Goal: Task Accomplishment & Management: Manage account settings

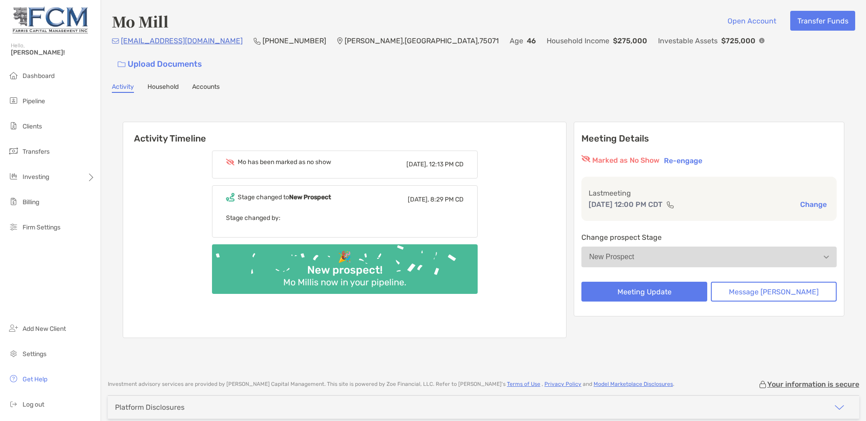
click at [705, 155] on button "Re-engage" at bounding box center [683, 160] width 44 height 11
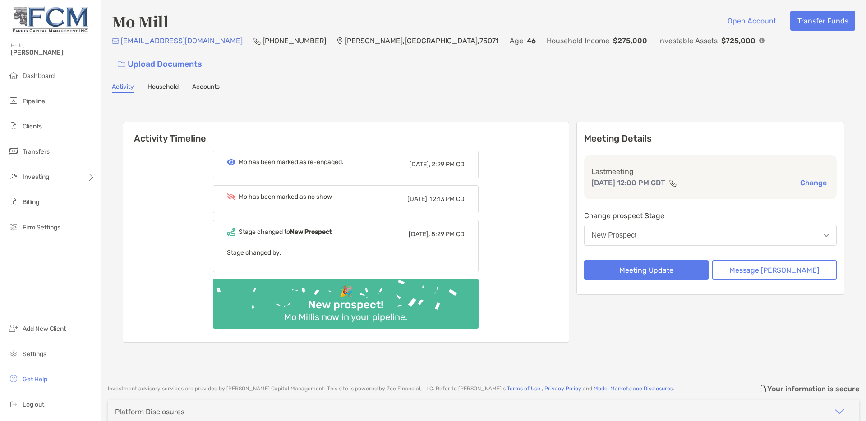
click at [689, 225] on button "New Prospect" at bounding box center [710, 235] width 253 height 21
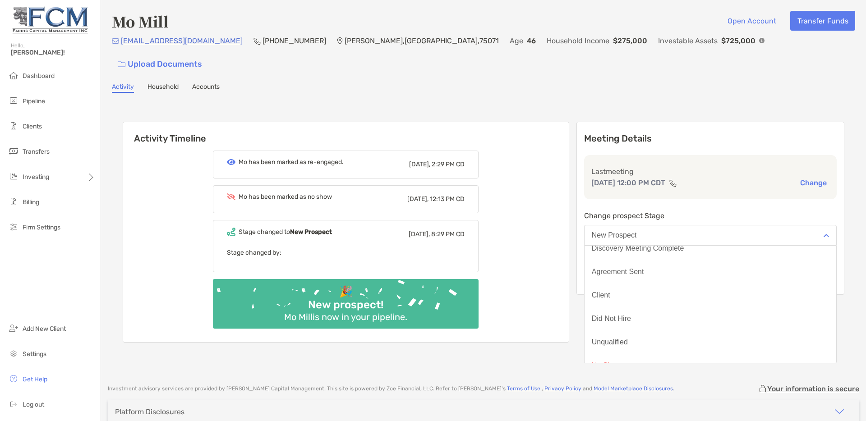
scroll to position [70, 0]
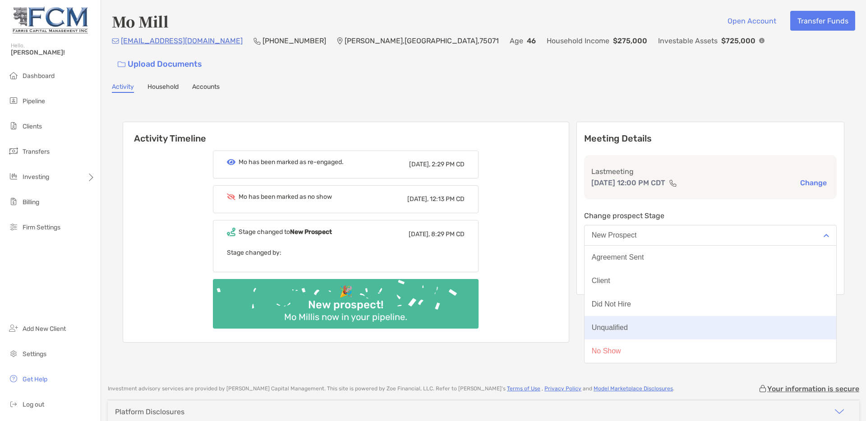
click at [683, 316] on button "Unqualified" at bounding box center [710, 327] width 252 height 23
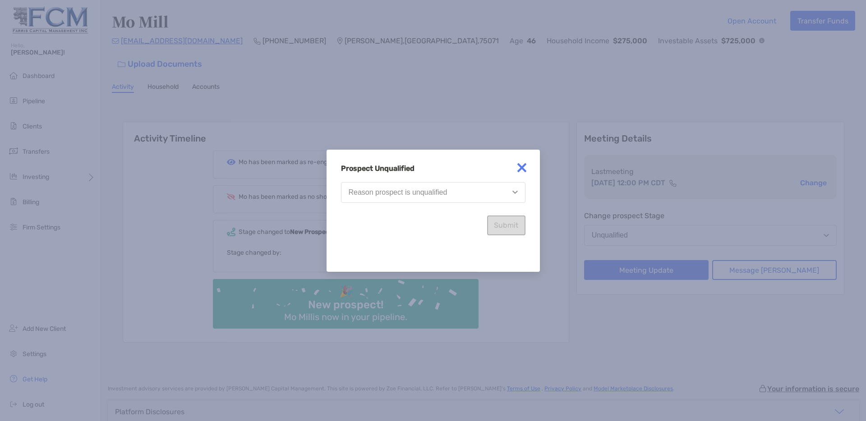
click at [468, 190] on button "Reason prospect is unqualified" at bounding box center [433, 192] width 184 height 21
click at [516, 193] on img "button" at bounding box center [514, 192] width 5 height 3
click at [522, 173] on img at bounding box center [522, 168] width 18 height 18
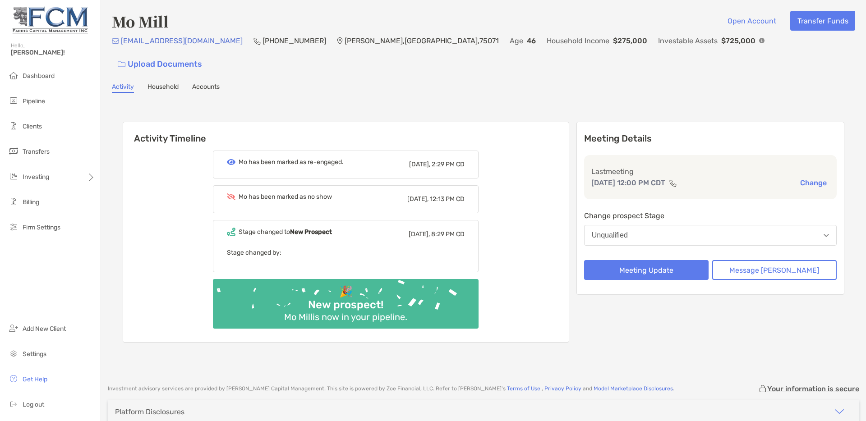
click at [628, 231] on div "Unqualified" at bounding box center [610, 235] width 36 height 8
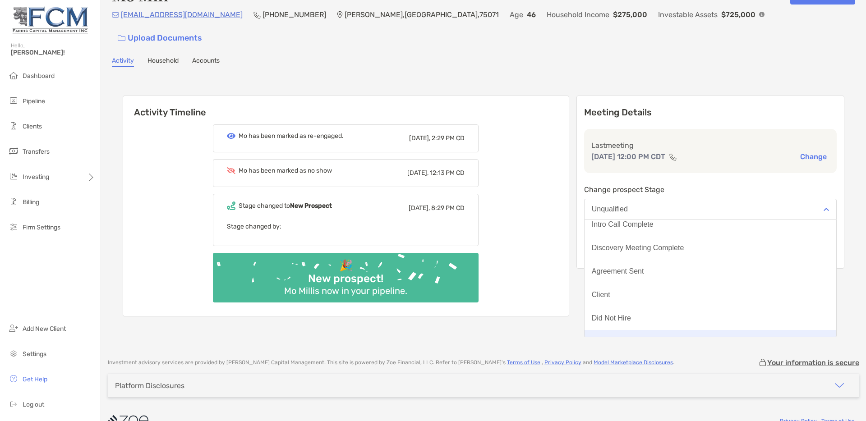
scroll to position [0, 0]
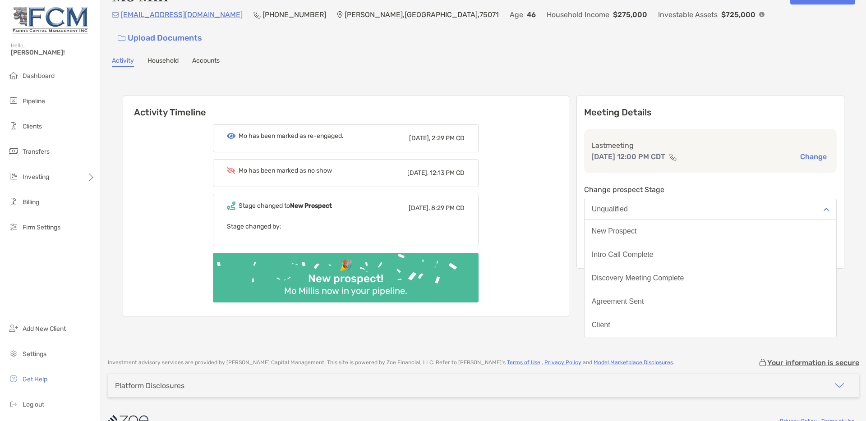
click at [602, 169] on div "Activity Timeline Mo has been marked as re-engaged. Today, 2:29 PM CD Mo has be…" at bounding box center [483, 207] width 721 height 241
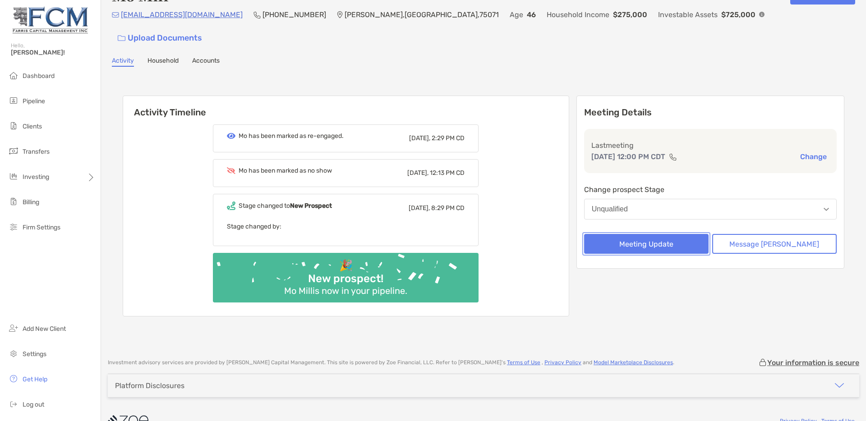
click at [638, 234] on button "Meeting Update" at bounding box center [646, 244] width 124 height 20
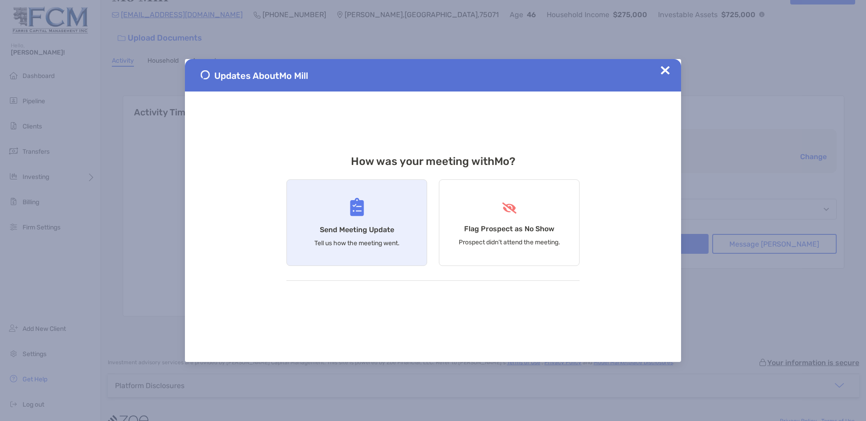
click at [388, 232] on h4 "Send Meeting Update" at bounding box center [357, 229] width 74 height 9
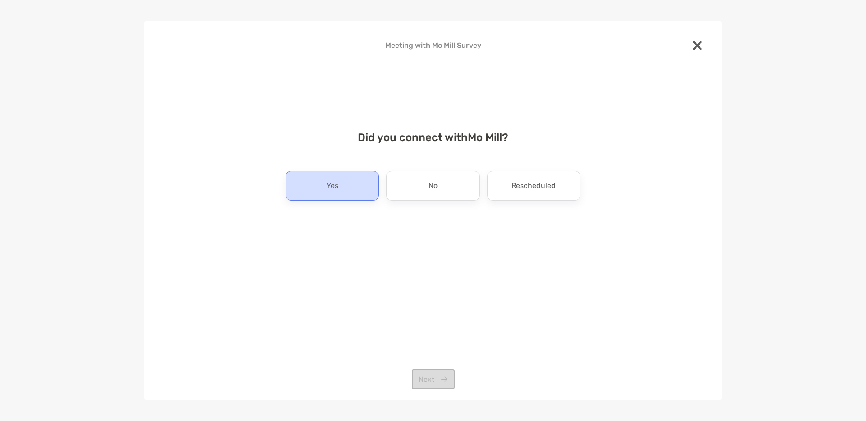
click at [359, 188] on div "Yes" at bounding box center [331, 186] width 93 height 30
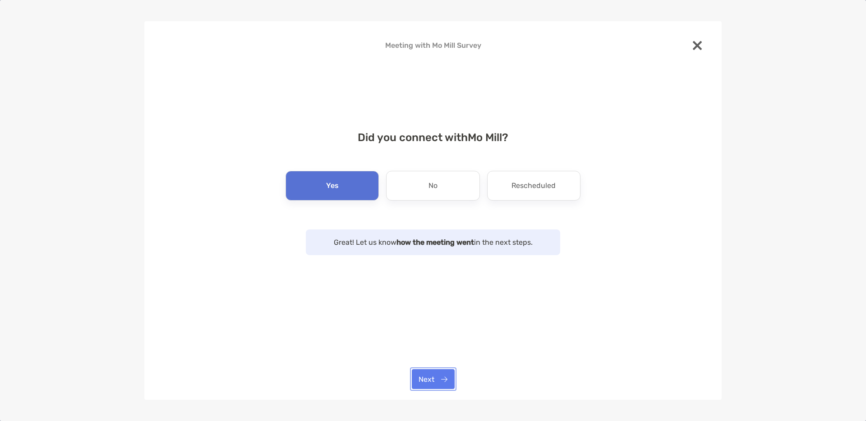
click at [432, 379] on button "Next" at bounding box center [433, 379] width 43 height 20
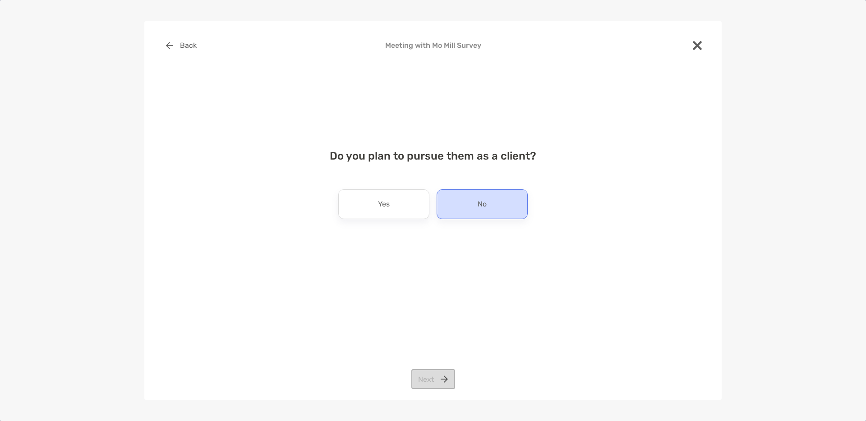
click at [478, 205] on p "No" at bounding box center [482, 204] width 9 height 14
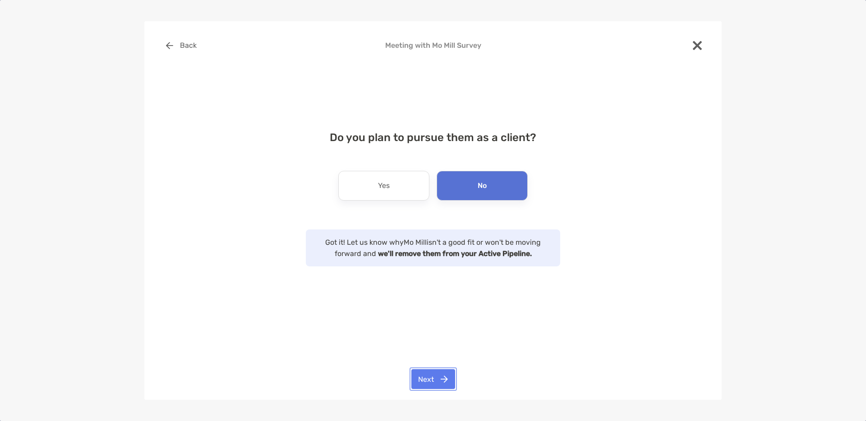
click at [428, 381] on button "Next" at bounding box center [433, 379] width 44 height 20
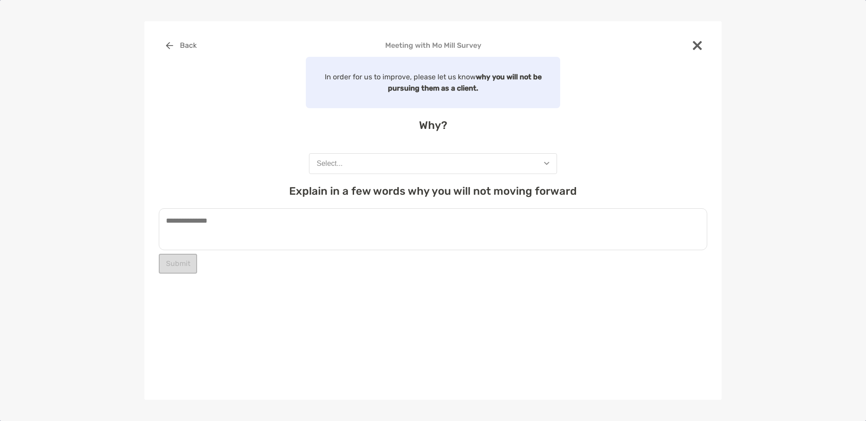
click at [397, 166] on button "Select..." at bounding box center [433, 163] width 248 height 21
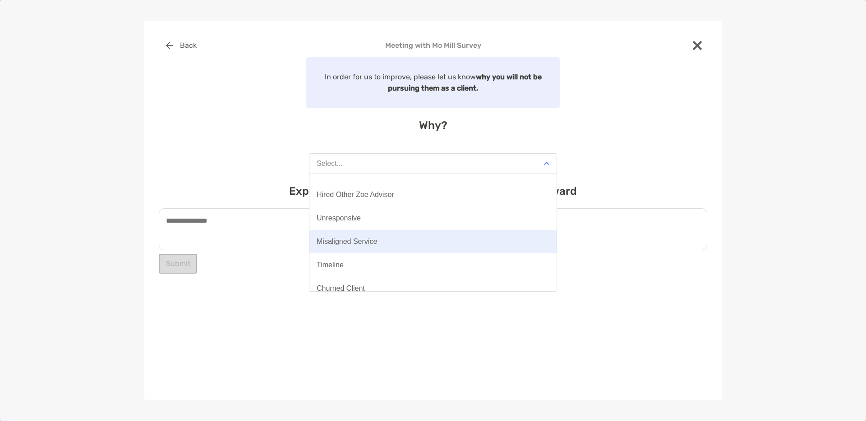
scroll to position [62, 0]
click at [393, 243] on button "Misaligned Service" at bounding box center [432, 241] width 247 height 23
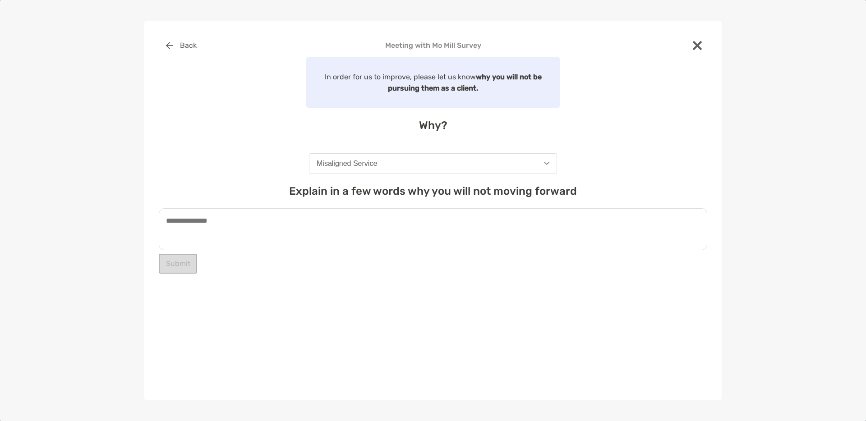
click at [318, 234] on textarea at bounding box center [433, 229] width 548 height 42
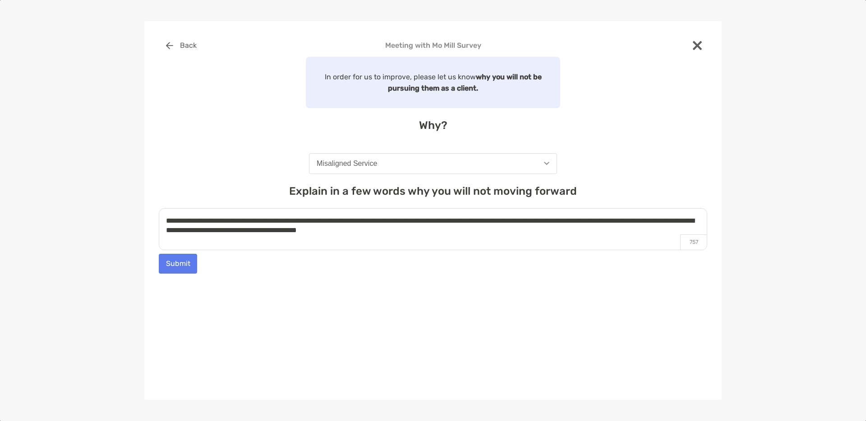
click at [396, 231] on textarea "**********" at bounding box center [433, 229] width 548 height 42
click at [433, 230] on textarea "**********" at bounding box center [433, 229] width 548 height 42
type textarea "**********"
click at [179, 266] on button "Submit" at bounding box center [178, 264] width 38 height 20
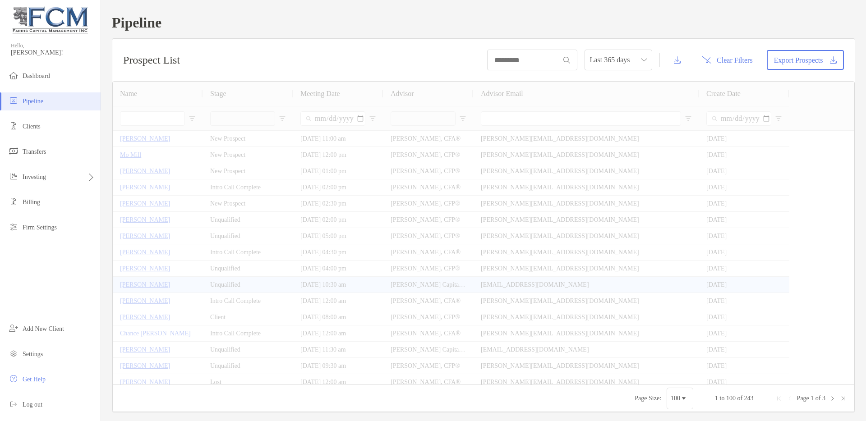
type input "**********"
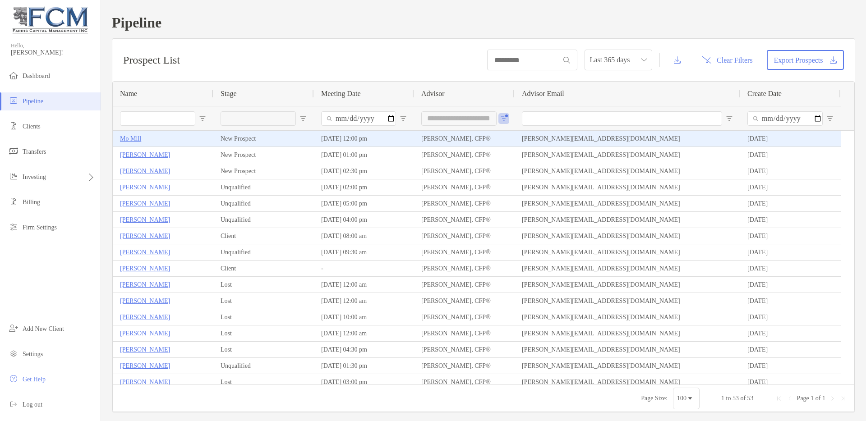
click at [133, 140] on p "Mo Mill" at bounding box center [130, 138] width 21 height 11
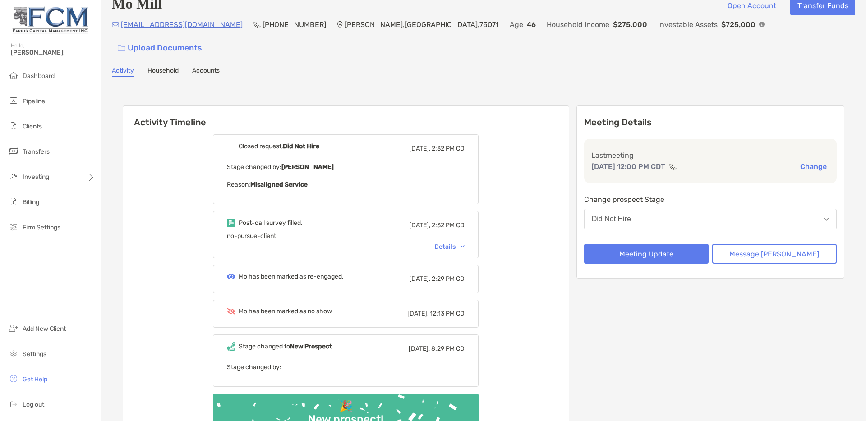
scroll to position [29, 0]
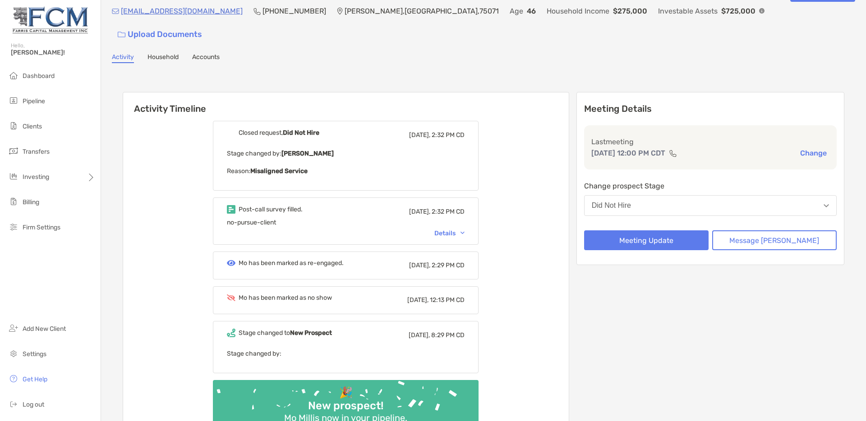
click at [456, 230] on div "Details" at bounding box center [449, 234] width 30 height 8
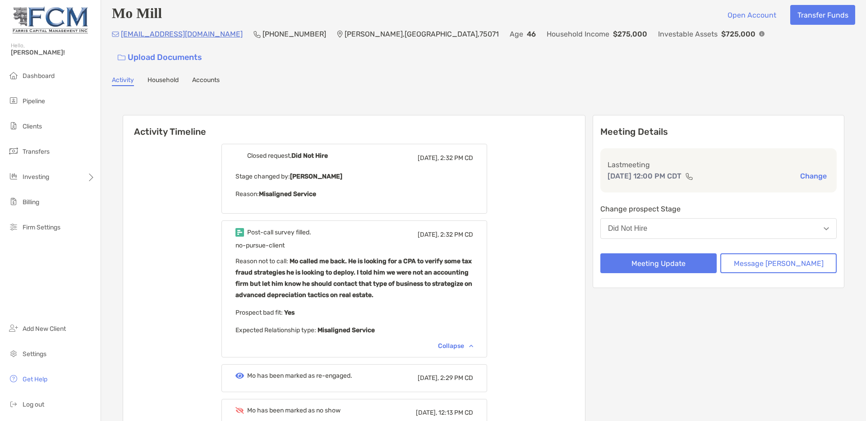
scroll to position [0, 0]
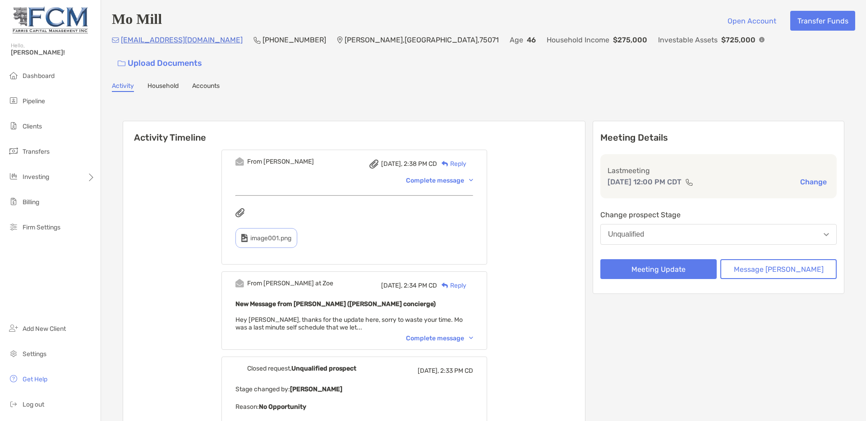
click at [455, 177] on div "Complete message" at bounding box center [439, 181] width 67 height 8
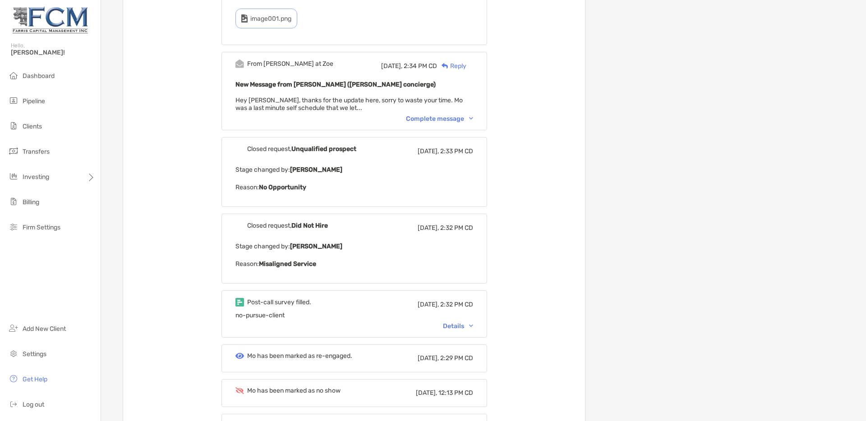
scroll to position [718, 0]
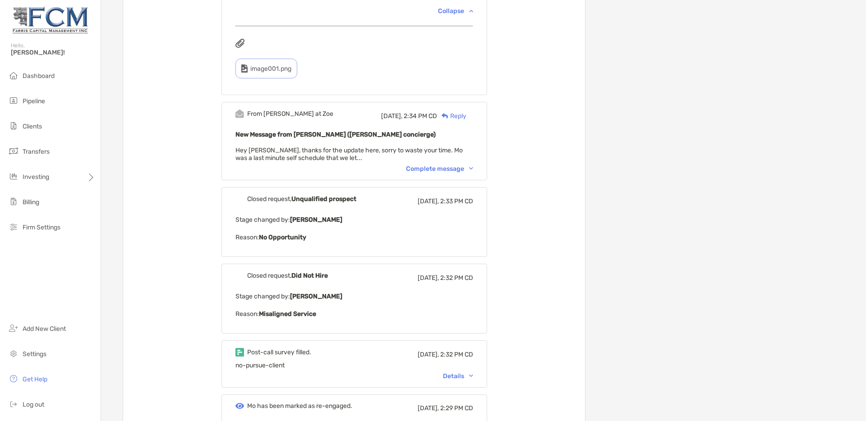
click at [455, 165] on div "Complete message" at bounding box center [439, 169] width 67 height 8
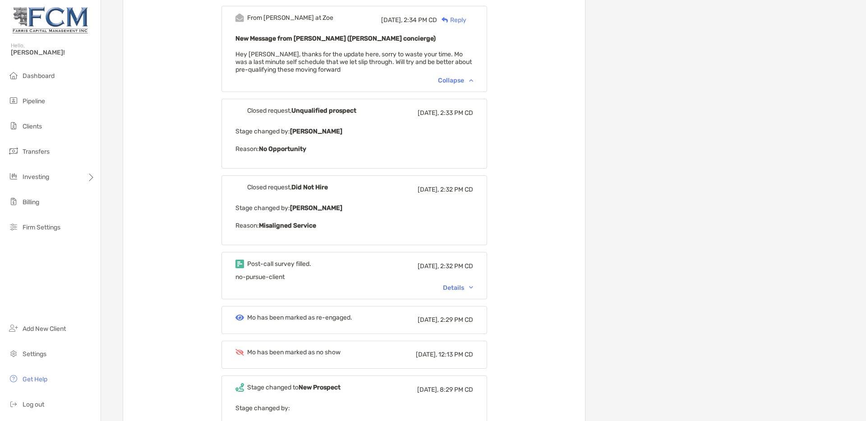
scroll to position [815, 0]
click at [470, 284] on div "Details" at bounding box center [458, 288] width 30 height 8
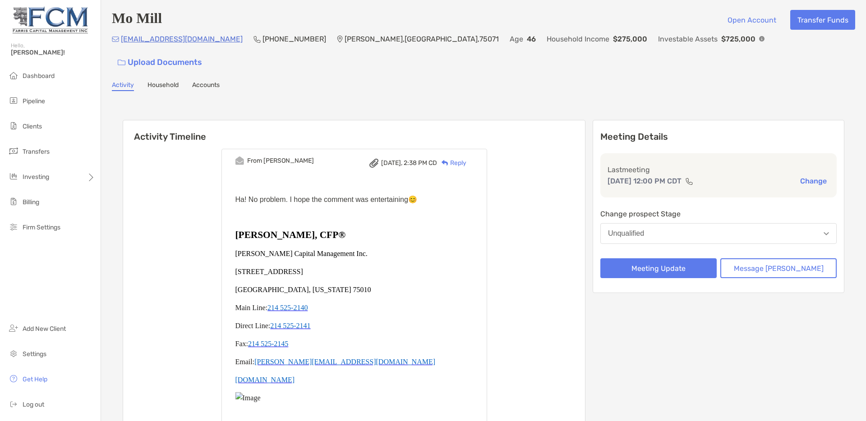
scroll to position [0, 0]
